Goal: Task Accomplishment & Management: Complete application form

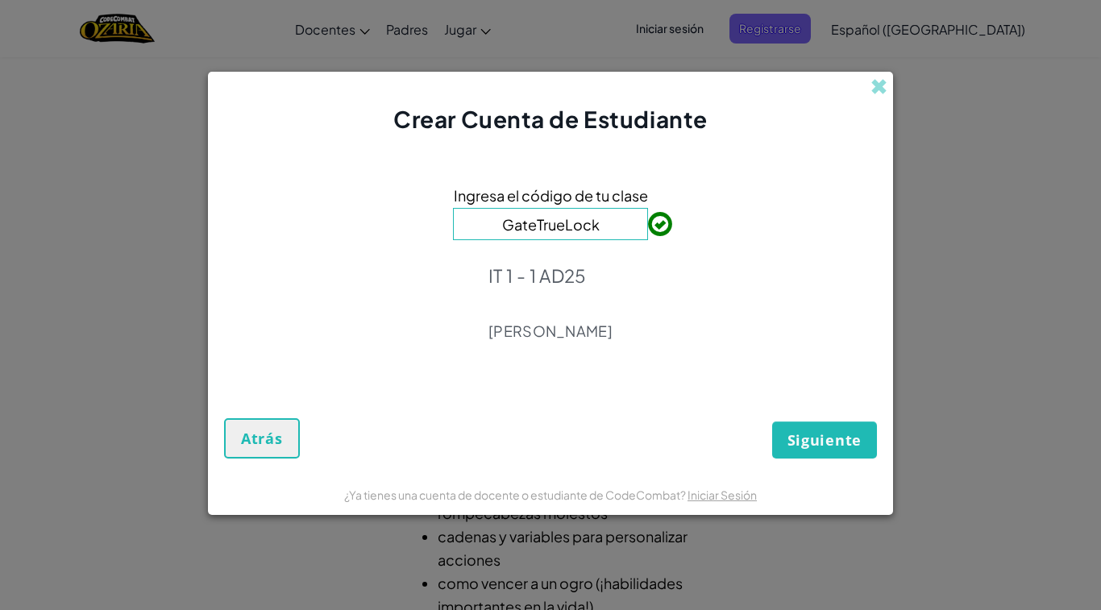
click at [839, 426] on button "Siguiente" at bounding box center [824, 440] width 105 height 37
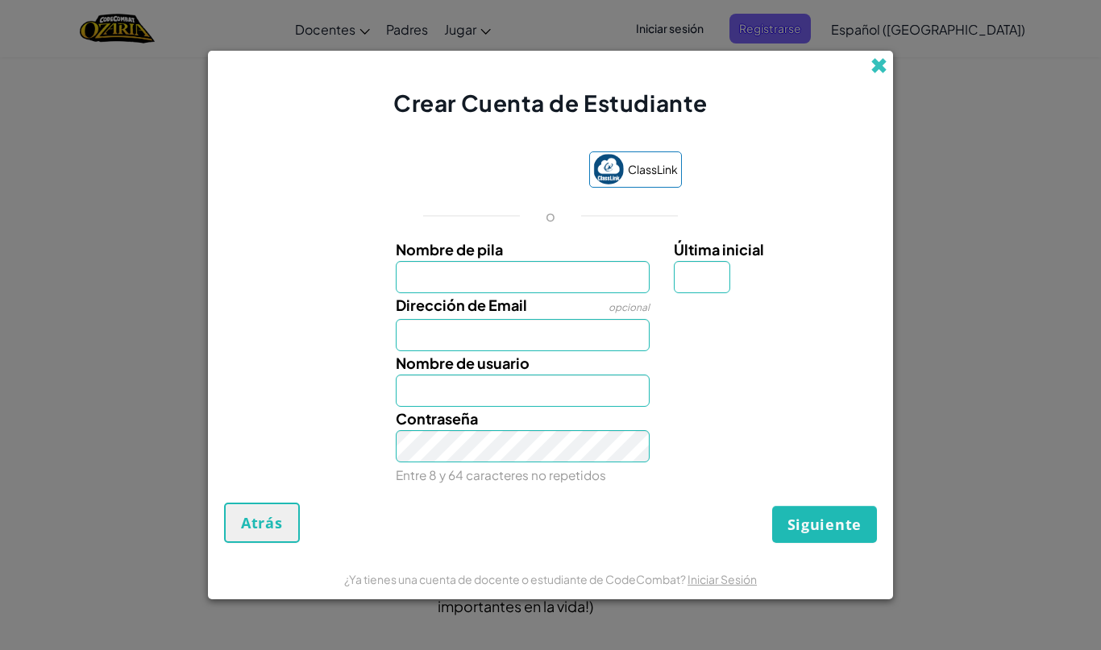
click at [872, 70] on span at bounding box center [878, 65] width 17 height 17
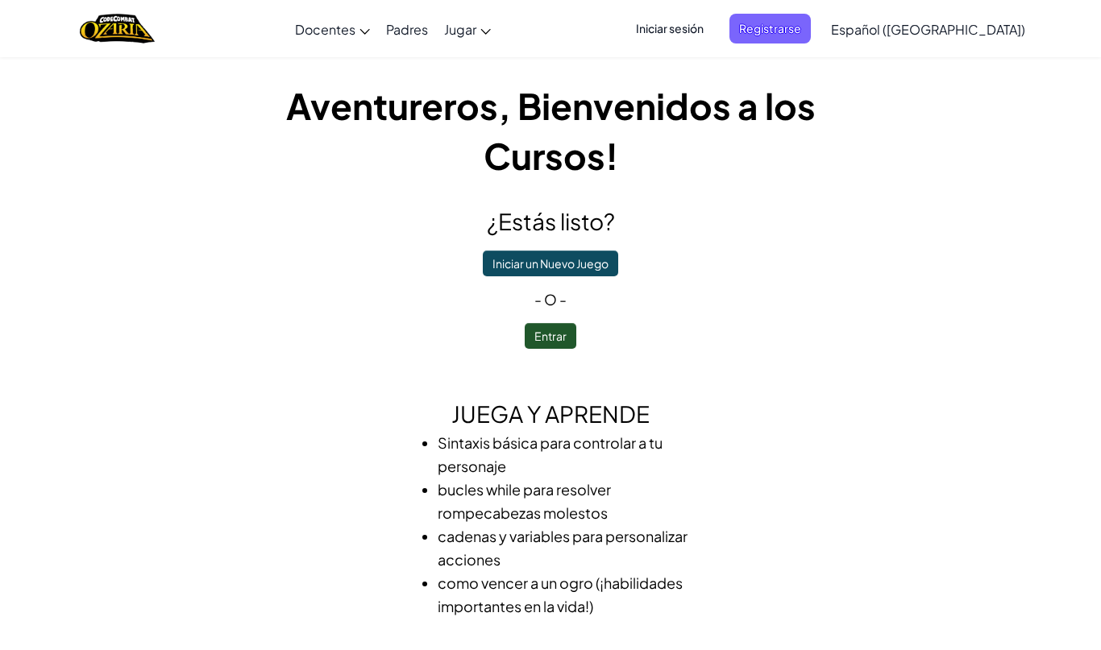
click at [712, 32] on span "Iniciar sesión" at bounding box center [669, 29] width 87 height 30
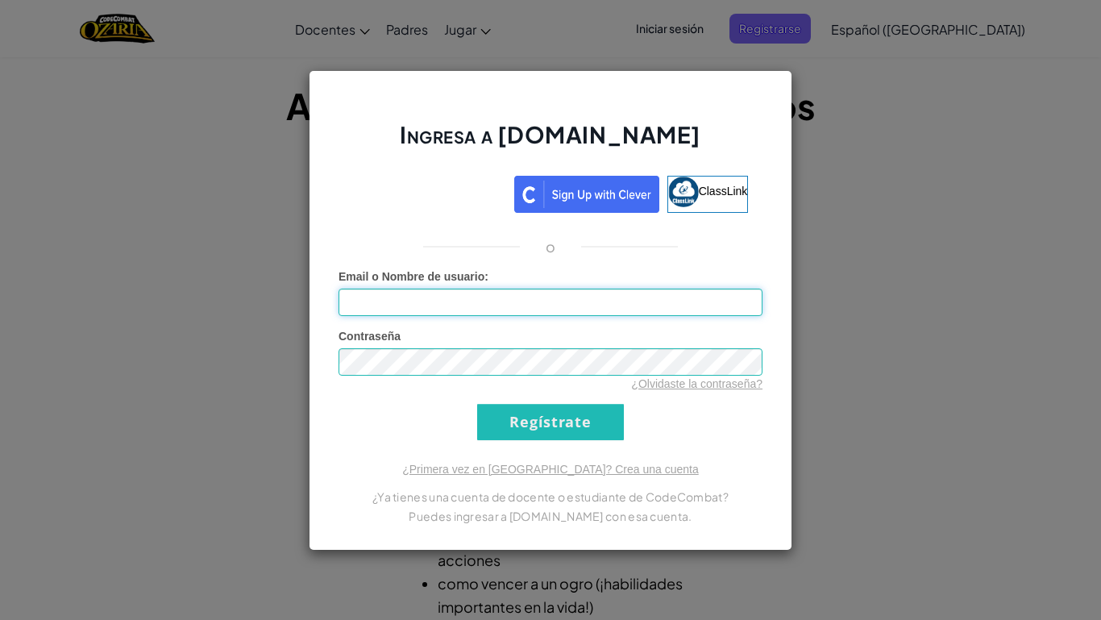
click at [500, 289] on input "Email o Nombre de usuario :" at bounding box center [550, 302] width 424 height 27
click at [425, 192] on div "Acceder con Google. Se abre en una pestaña nueva" at bounding box center [429, 191] width 153 height 35
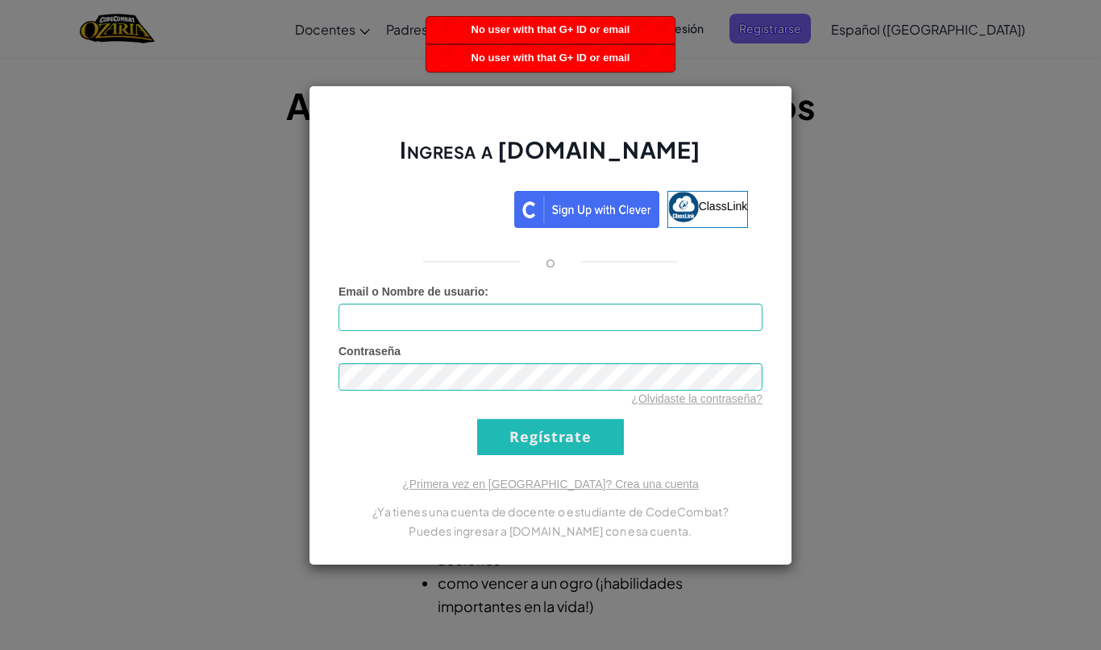
click at [866, 331] on div "Ingresa a [DOMAIN_NAME] ClassLink o Error desconocido. Email o Nombre de usuari…" at bounding box center [550, 325] width 1101 height 650
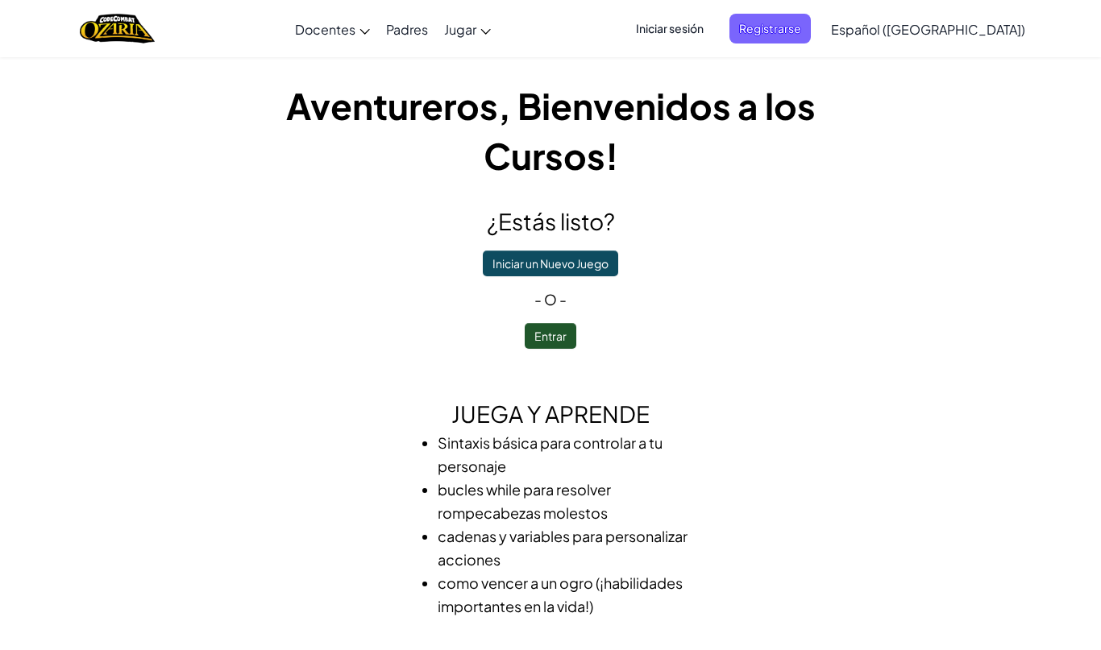
click at [557, 349] on button "Entrar" at bounding box center [551, 336] width 52 height 26
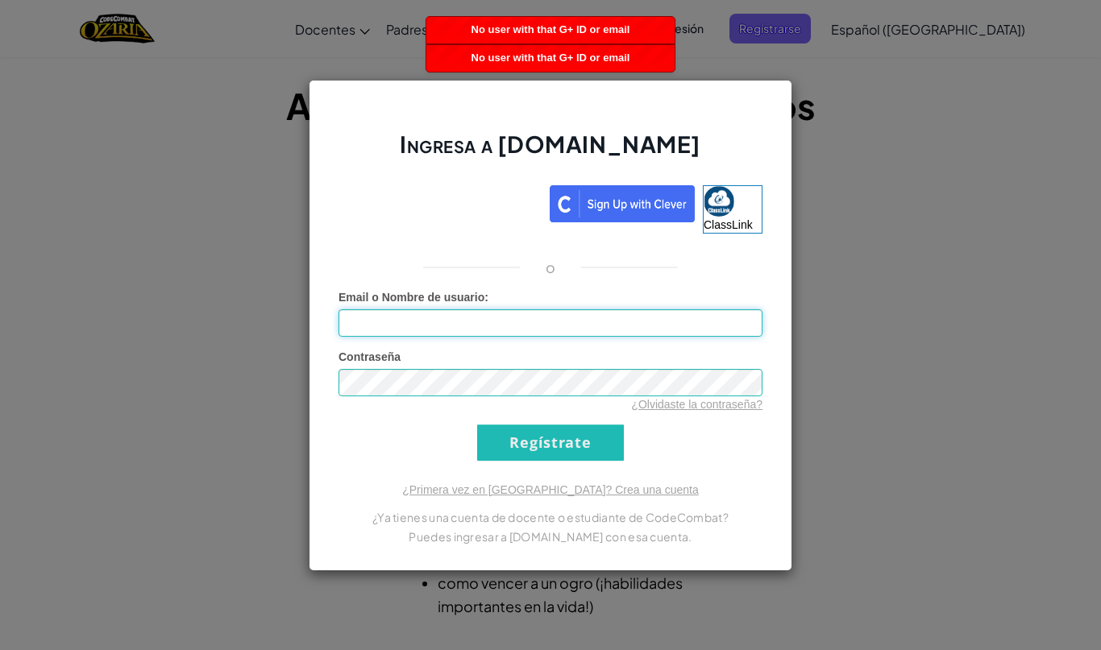
click at [660, 316] on input "Email o Nombre de usuario :" at bounding box center [550, 322] width 424 height 27
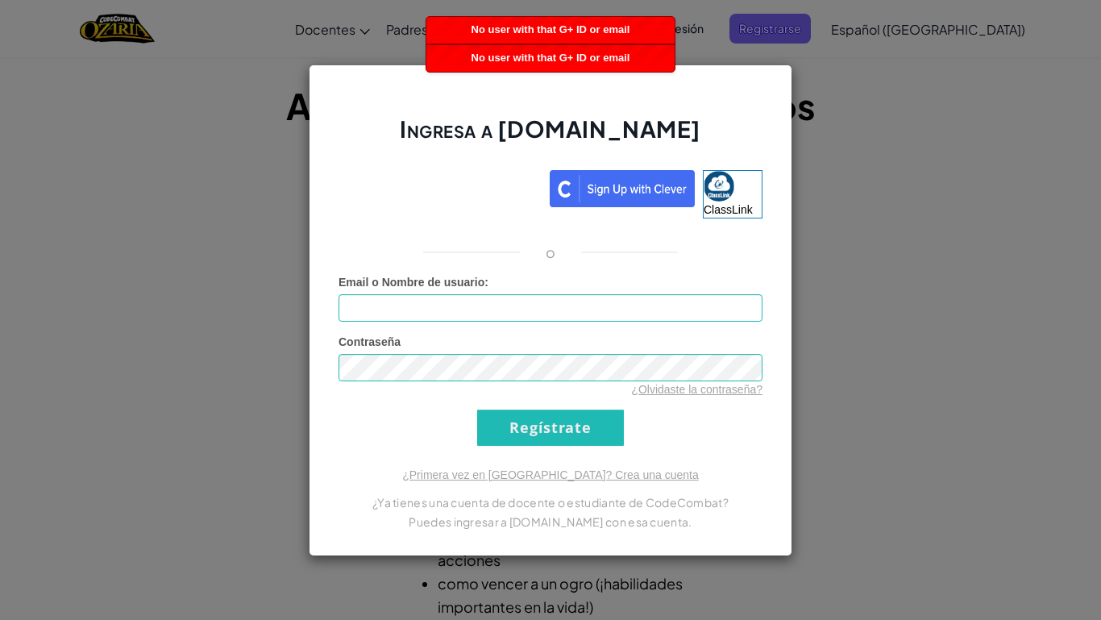
click at [496, 181] on div "Acceder con Google. Se abre en una pestaña nueva" at bounding box center [439, 185] width 203 height 35
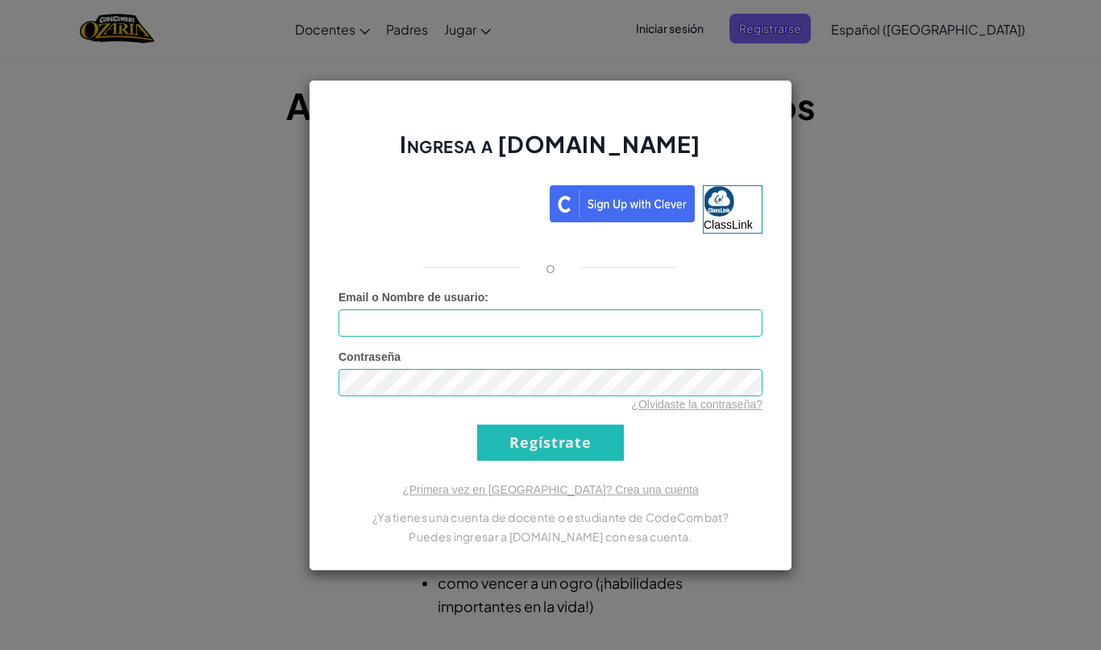
click at [673, 215] on img at bounding box center [622, 203] width 145 height 37
